Goal: Navigation & Orientation: Find specific page/section

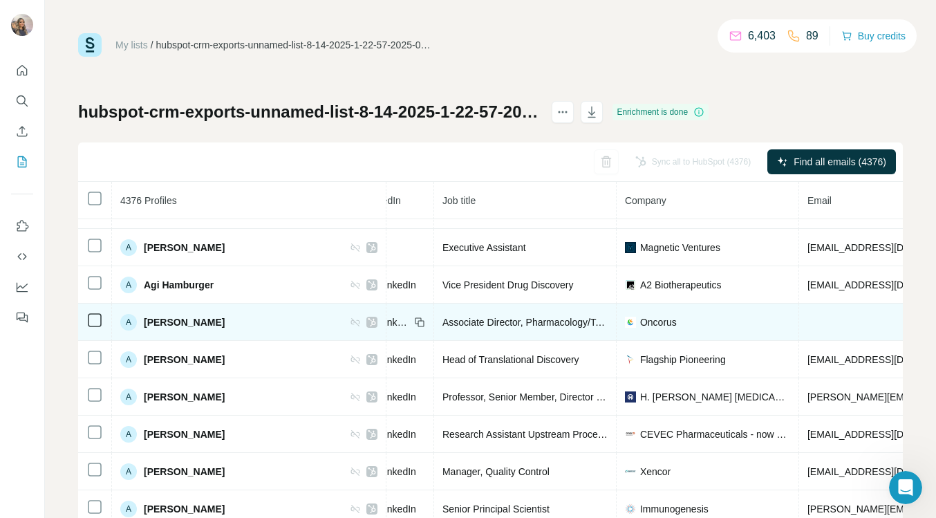
scroll to position [1782, 0]
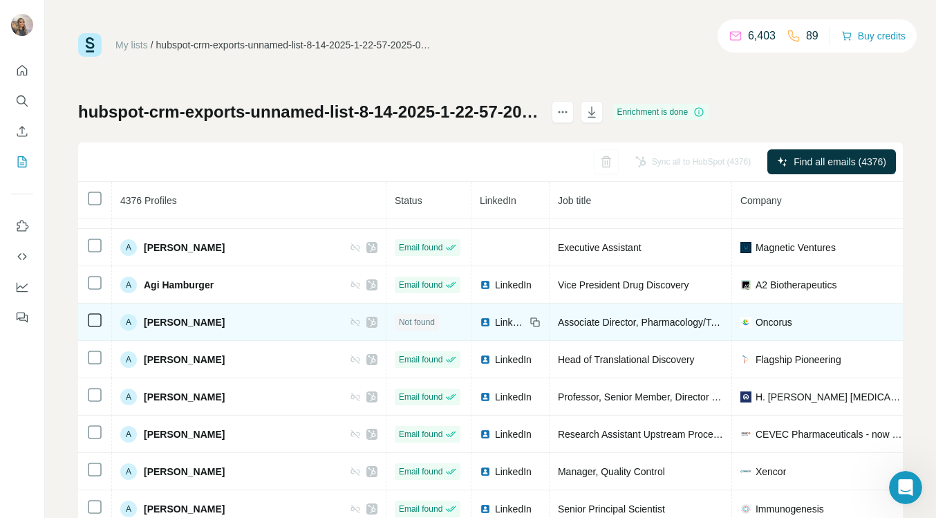
click at [495, 321] on span "LinkedIn" at bounding box center [510, 322] width 30 height 14
click at [368, 321] on icon at bounding box center [372, 322] width 8 height 8
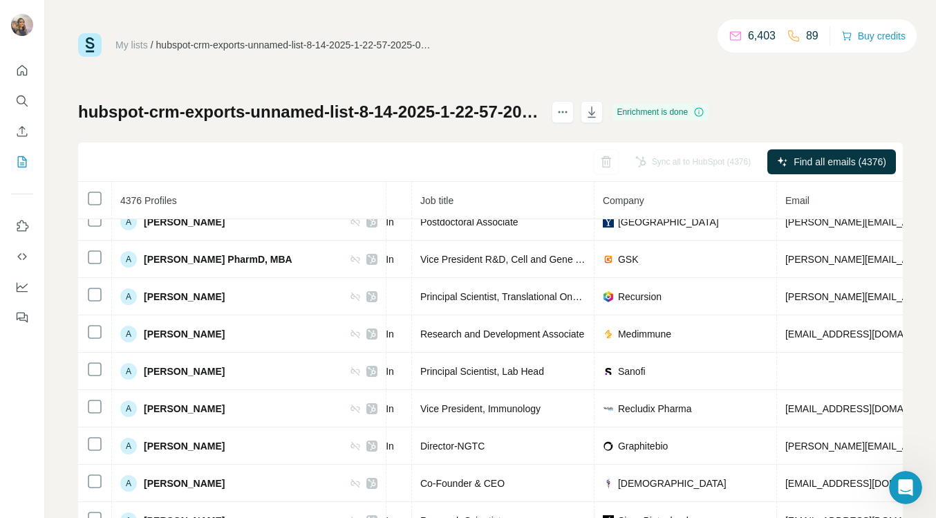
scroll to position [2106, 142]
click at [599, 108] on icon "button" at bounding box center [592, 112] width 14 height 14
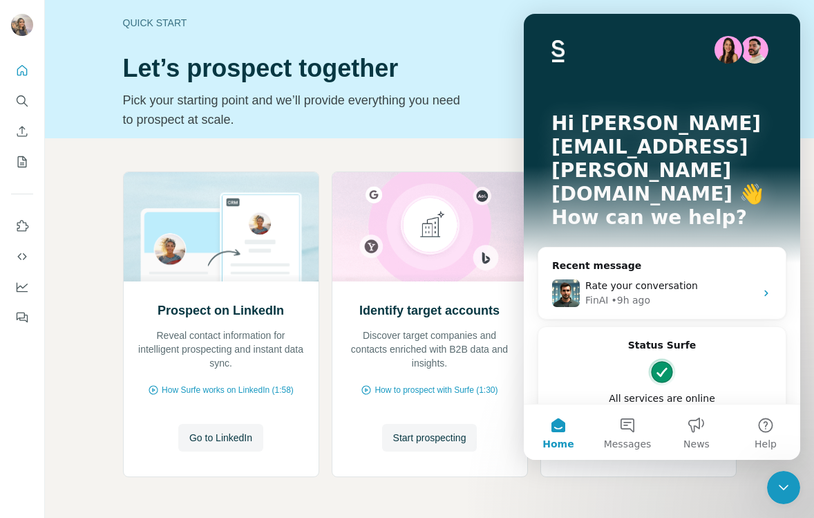
scroll to position [48, 0]
